Goal: Task Accomplishment & Management: Manage account settings

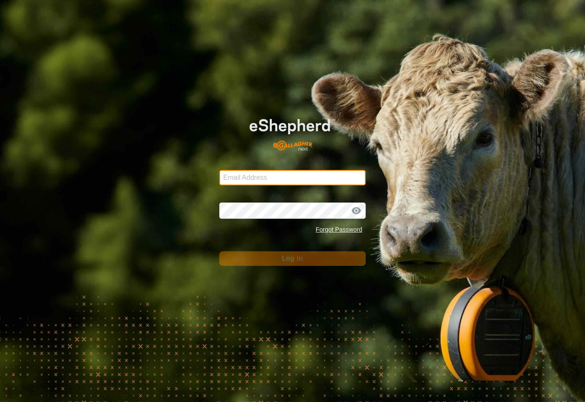
click at [332, 170] on input "Email Address" at bounding box center [292, 177] width 146 height 15
type input "[EMAIL_ADDRESS][DOMAIN_NAME]"
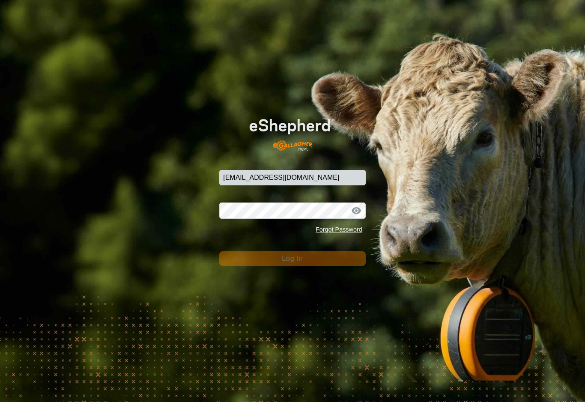
click at [292, 259] on button "Log In" at bounding box center [292, 258] width 146 height 15
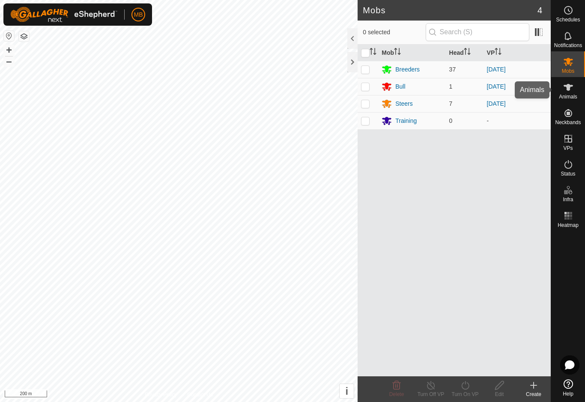
click at [568, 91] on icon at bounding box center [568, 87] width 10 height 10
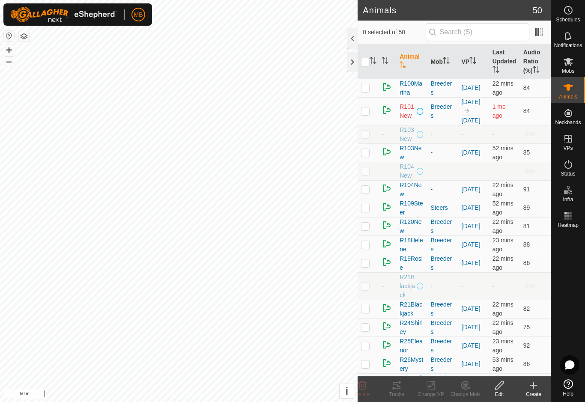
checkbox input "true"
checkbox input "false"
click at [397, 390] on icon at bounding box center [396, 385] width 10 height 10
